Goal: Information Seeking & Learning: Compare options

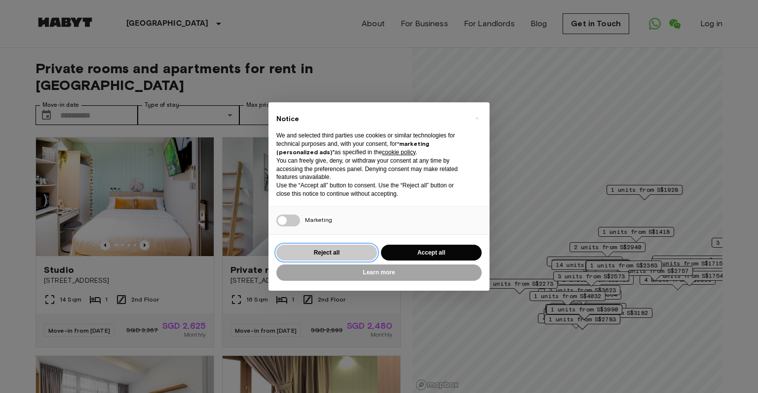
click at [319, 257] on button "Reject all" at bounding box center [327, 252] width 101 height 16
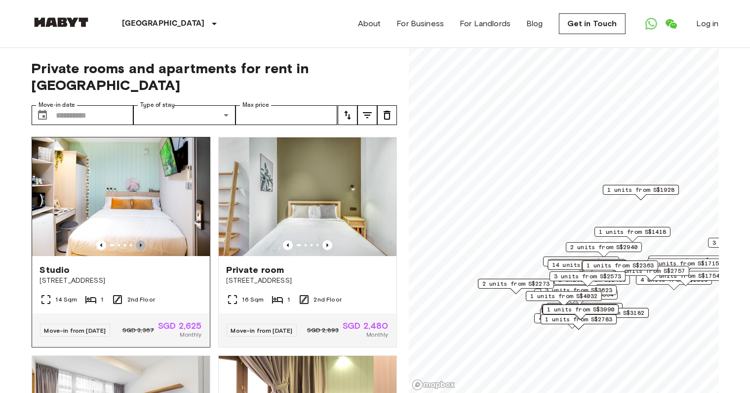
click at [140, 240] on icon "Previous image" at bounding box center [141, 245] width 10 height 10
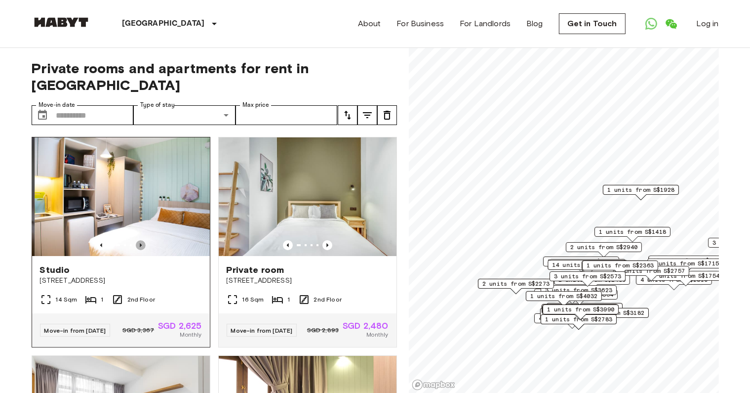
click at [140, 240] on icon "Previous image" at bounding box center [141, 245] width 10 height 10
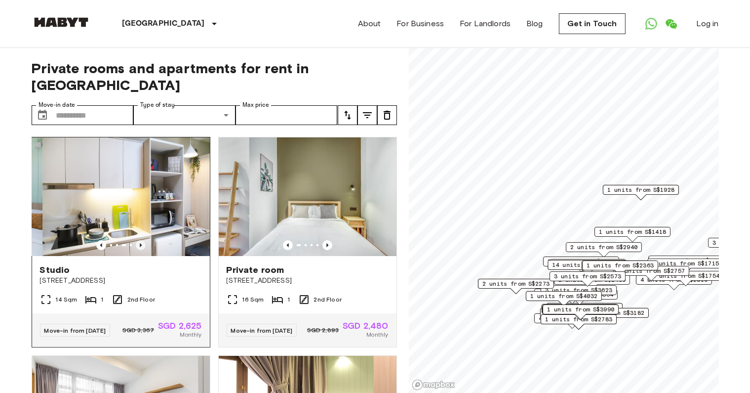
click at [140, 240] on icon "Previous image" at bounding box center [141, 245] width 10 height 10
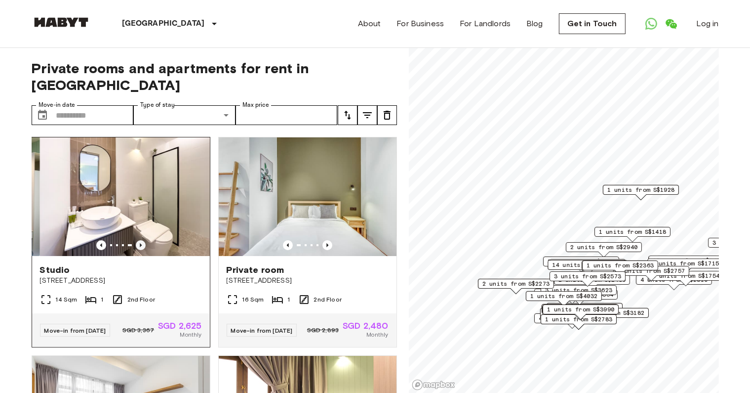
click at [140, 240] on icon "Previous image" at bounding box center [141, 245] width 10 height 10
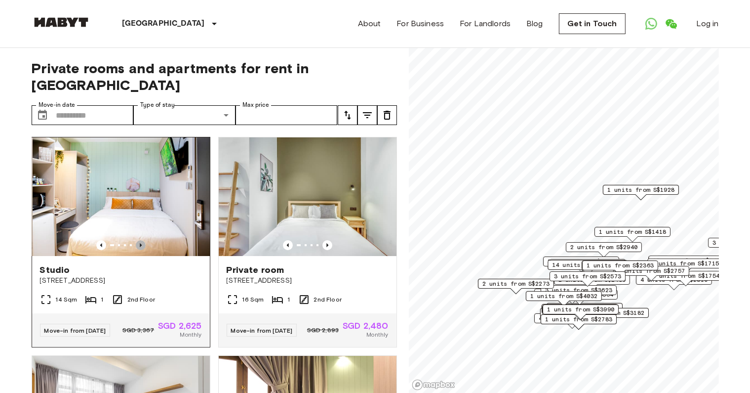
click at [140, 240] on icon "Previous image" at bounding box center [141, 245] width 10 height 10
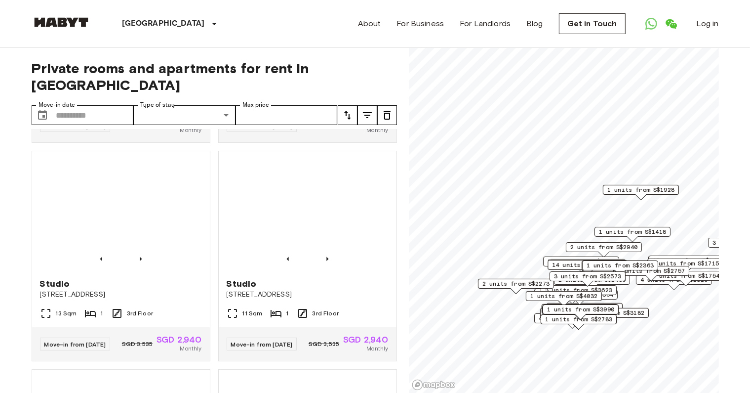
scroll to position [642, 0]
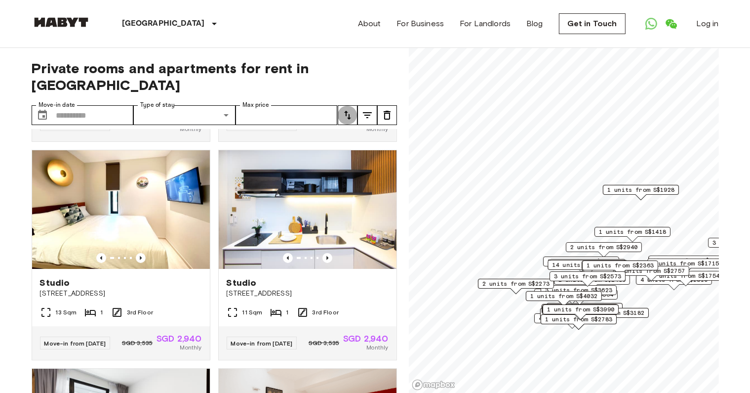
click at [347, 109] on icon "tune" at bounding box center [348, 115] width 12 height 12
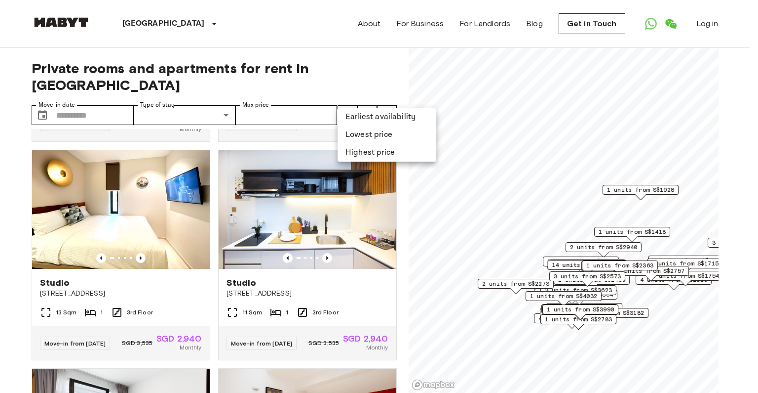
click at [356, 129] on li "Lowest price" at bounding box center [387, 135] width 99 height 18
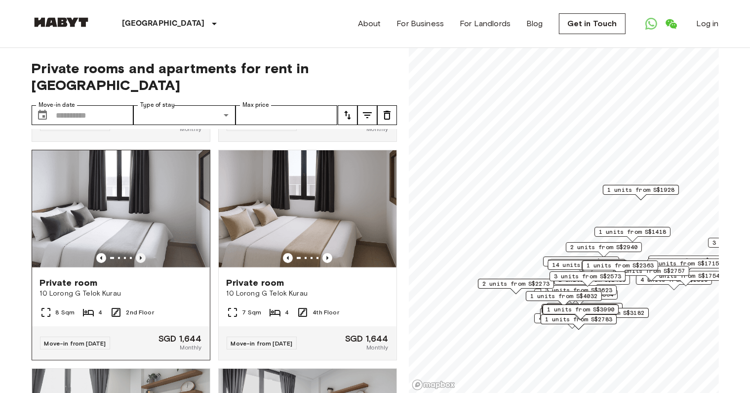
click at [140, 260] on icon "Previous image" at bounding box center [141, 258] width 2 height 4
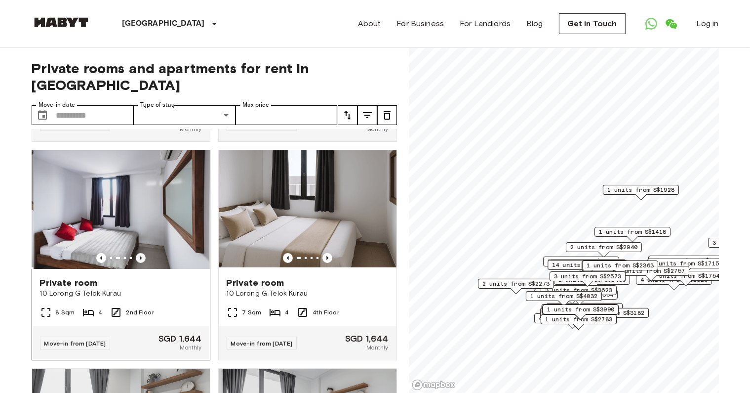
click at [140, 260] on icon "Previous image" at bounding box center [141, 258] width 2 height 4
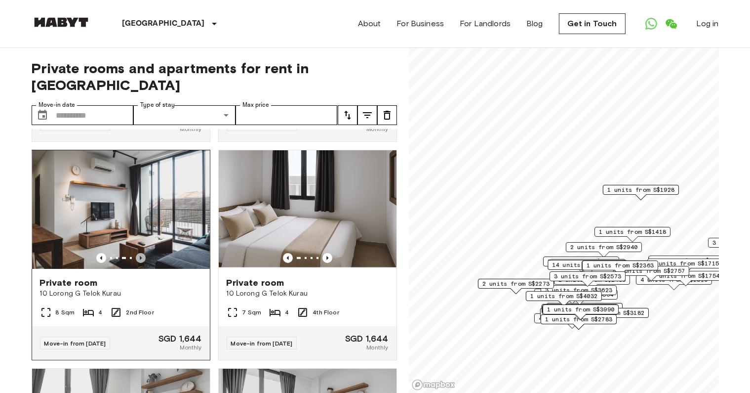
click at [140, 260] on icon "Previous image" at bounding box center [141, 258] width 2 height 4
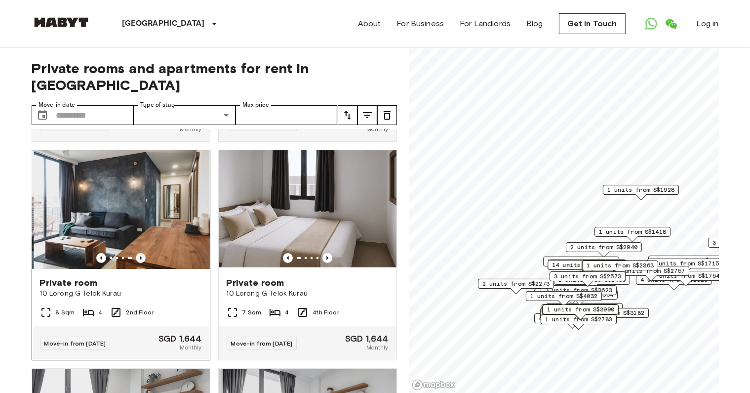
click at [140, 260] on icon "Previous image" at bounding box center [141, 258] width 2 height 4
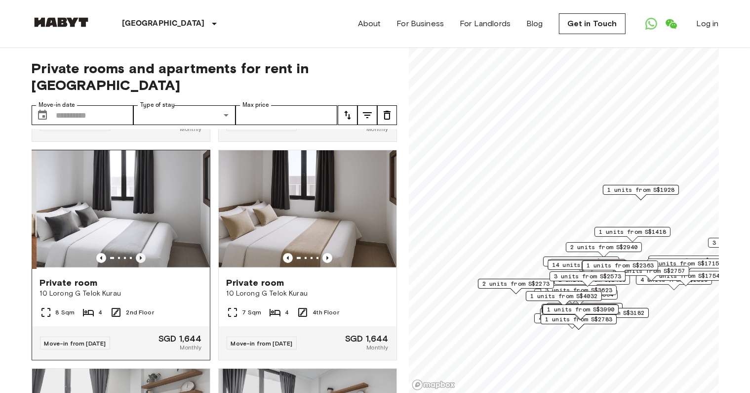
click at [140, 260] on icon "Previous image" at bounding box center [141, 258] width 2 height 4
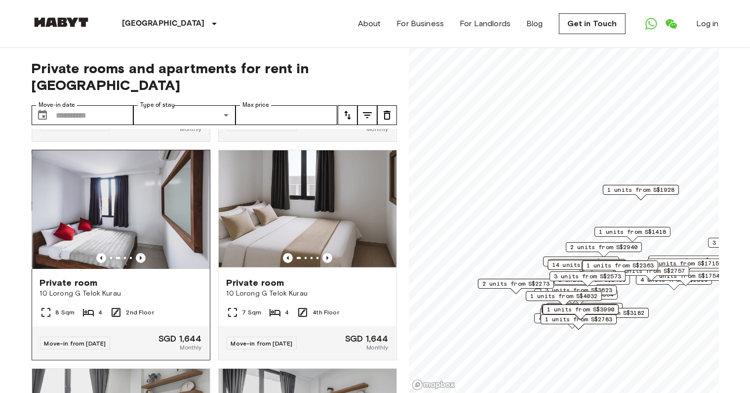
click at [137, 263] on icon "Previous image" at bounding box center [141, 258] width 10 height 10
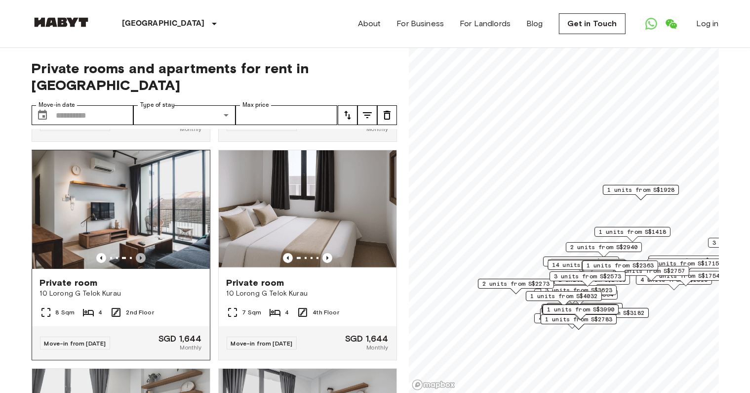
click at [137, 263] on icon "Previous image" at bounding box center [141, 258] width 10 height 10
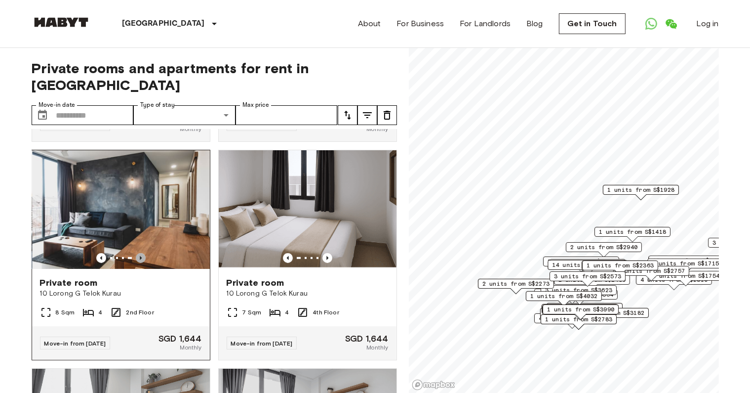
click at [137, 263] on icon "Previous image" at bounding box center [141, 258] width 10 height 10
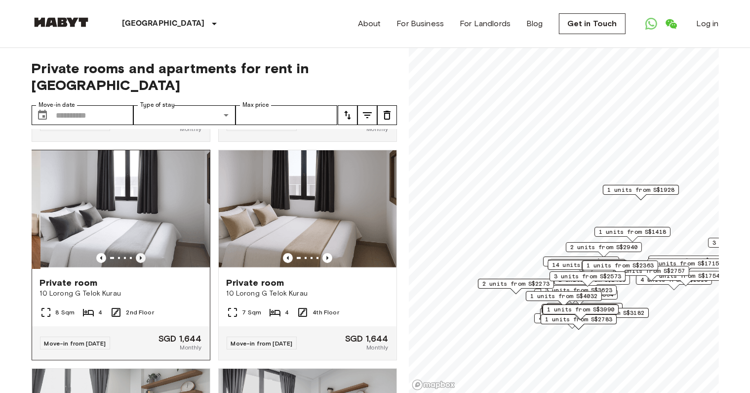
click at [137, 263] on icon "Previous image" at bounding box center [141, 258] width 10 height 10
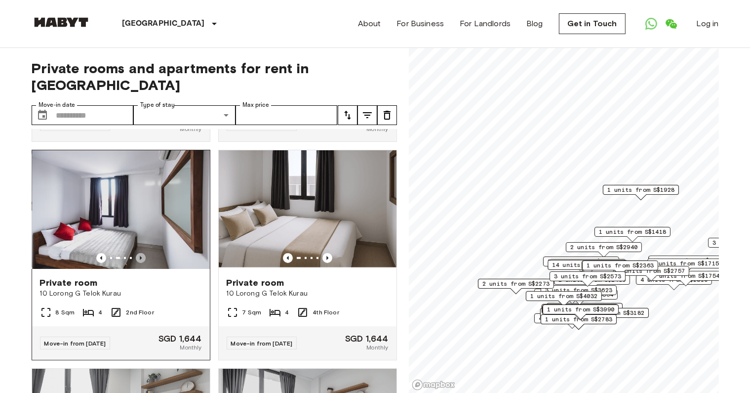
click at [137, 263] on icon "Previous image" at bounding box center [141, 258] width 10 height 10
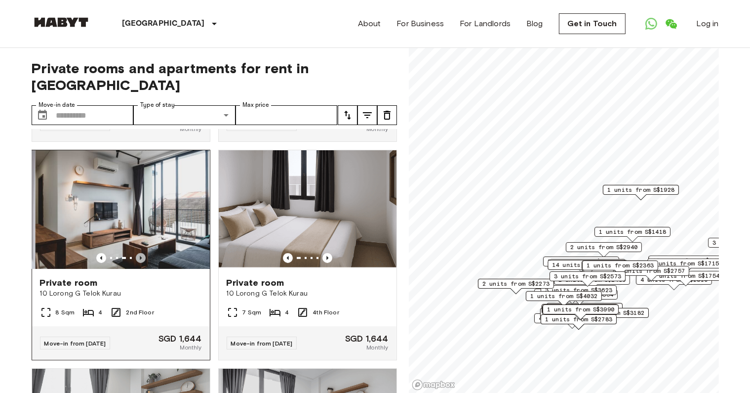
click at [137, 263] on icon "Previous image" at bounding box center [141, 258] width 10 height 10
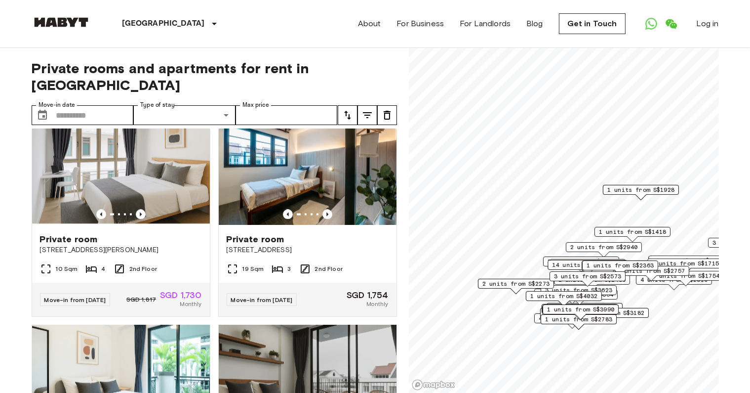
scroll to position [2004, 0]
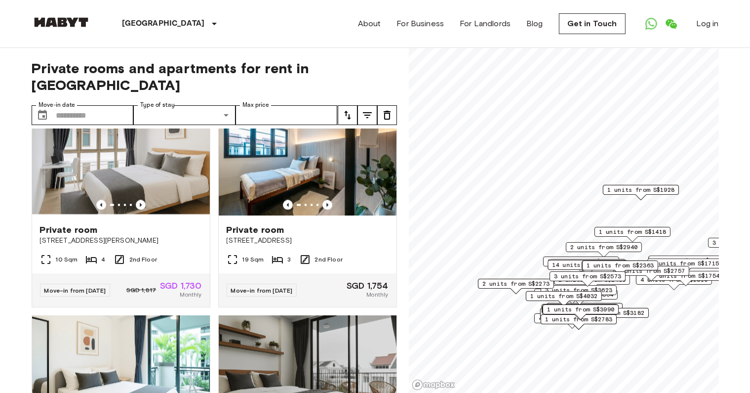
click at [354, 105] on button "tune" at bounding box center [348, 115] width 20 height 20
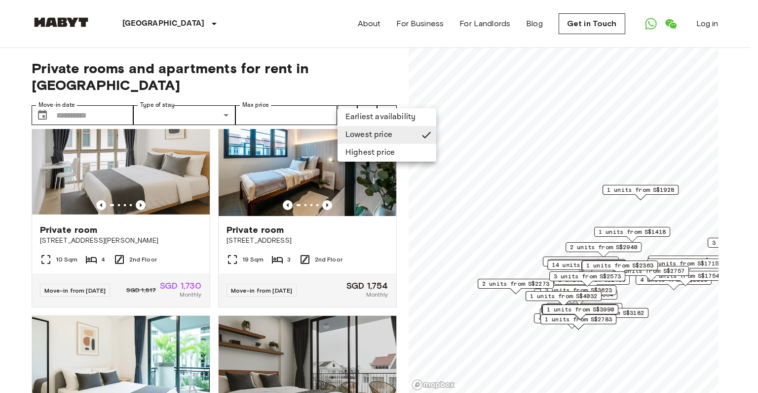
click at [364, 116] on li "Earliest availability" at bounding box center [387, 117] width 99 height 18
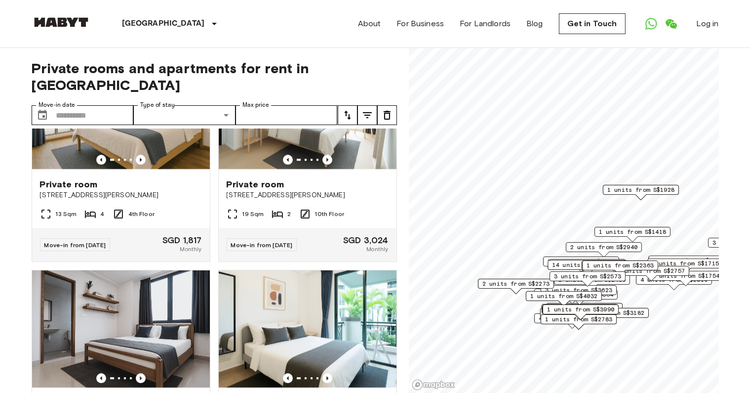
scroll to position [2847, 0]
